Goal: Navigation & Orientation: Understand site structure

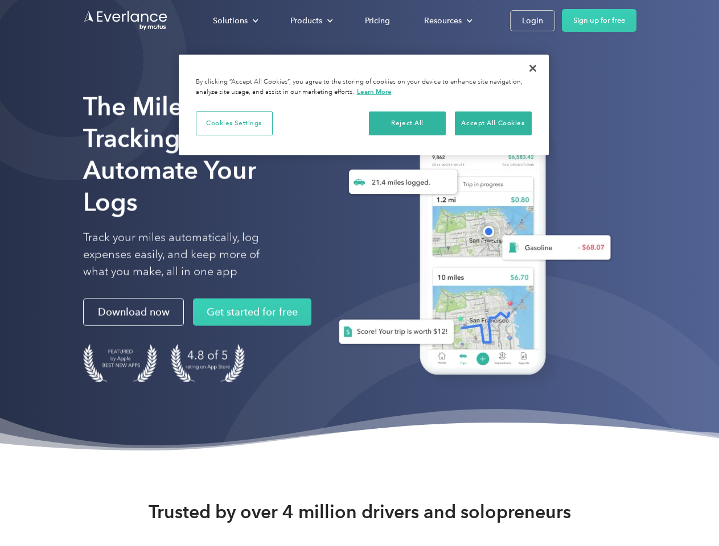
click at [235, 20] on div "Solutions" at bounding box center [230, 21] width 35 height 14
click at [310, 20] on div "Products" at bounding box center [306, 21] width 32 height 14
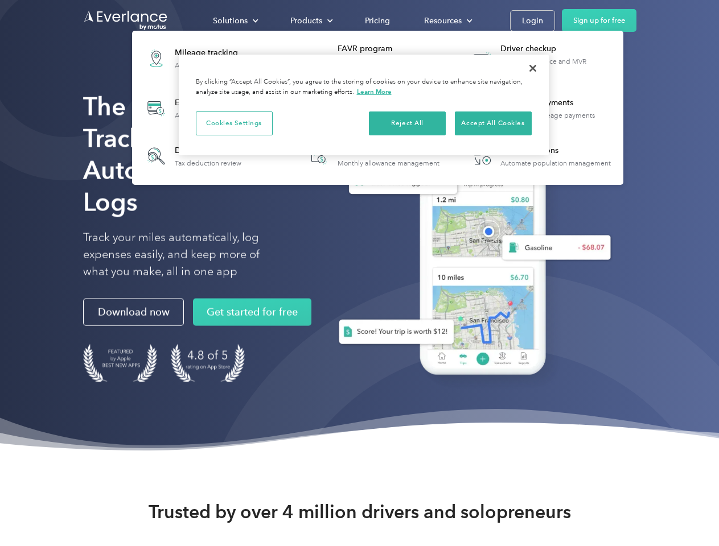
click at [447, 20] on div "Resources" at bounding box center [443, 21] width 38 height 14
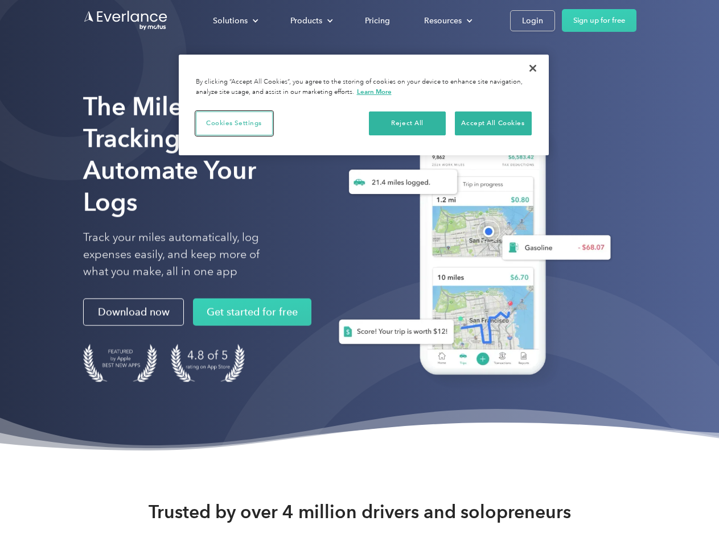
click at [234, 123] on button "Cookies Settings" at bounding box center [234, 124] width 77 height 24
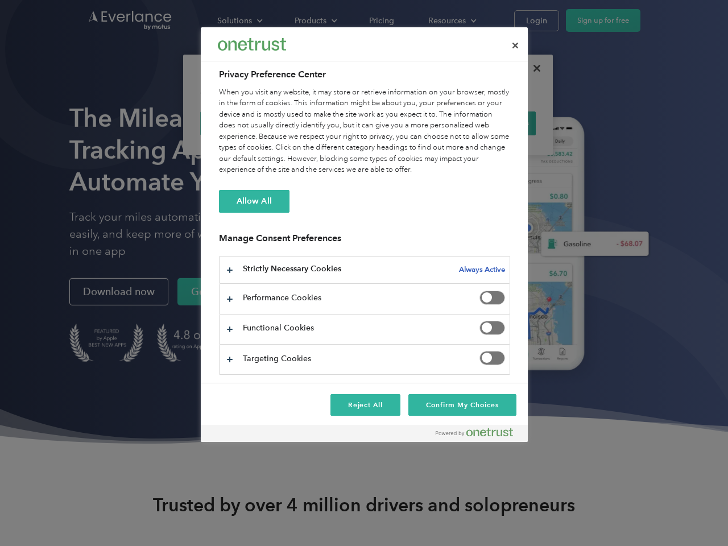
click at [407, 123] on div "When you visit any website, it may store or retrieve information on your browse…" at bounding box center [364, 131] width 291 height 89
click at [493, 123] on div "When you visit any website, it may store or retrieve information on your browse…" at bounding box center [364, 131] width 291 height 89
click at [532, 68] on div at bounding box center [364, 273] width 728 height 546
